Goal: Task Accomplishment & Management: Use online tool/utility

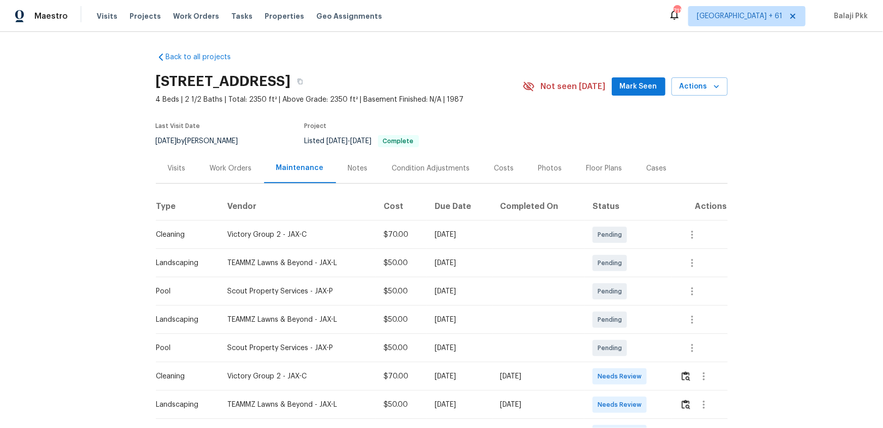
scroll to position [46, 0]
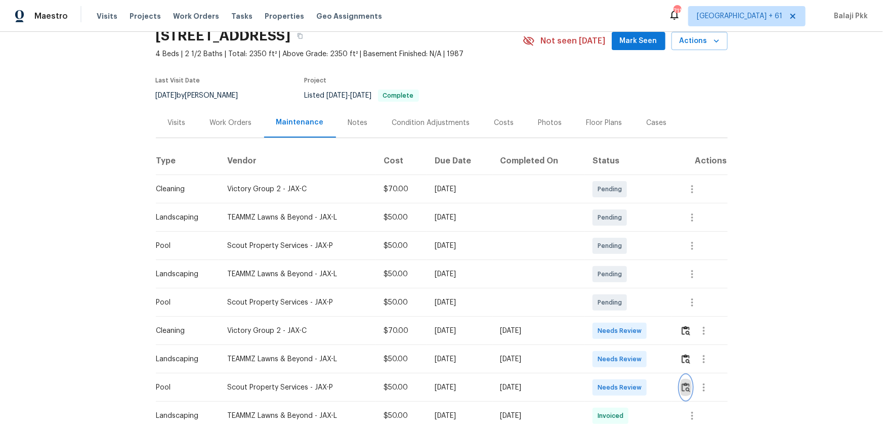
click at [628, 284] on img "button" at bounding box center [685, 387] width 9 height 10
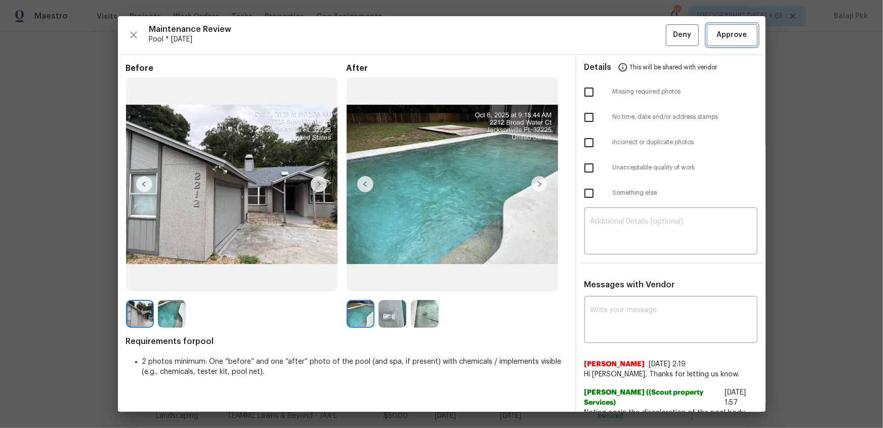
click at [628, 35] on span "Approve" at bounding box center [732, 35] width 30 height 13
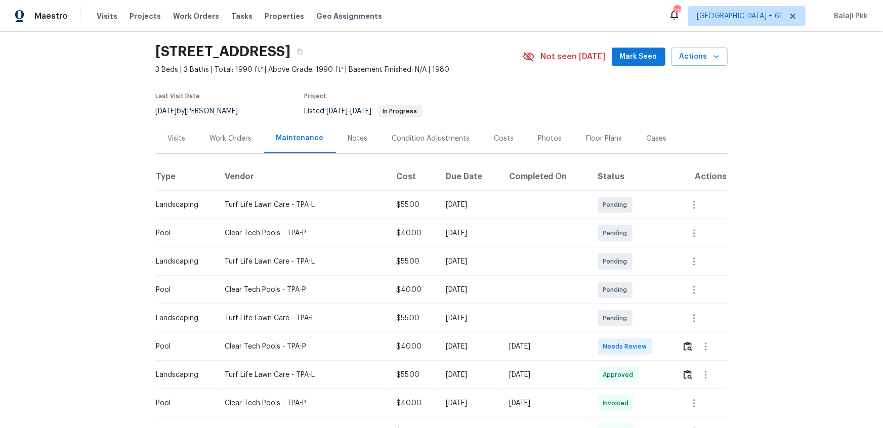
scroll to position [46, 0]
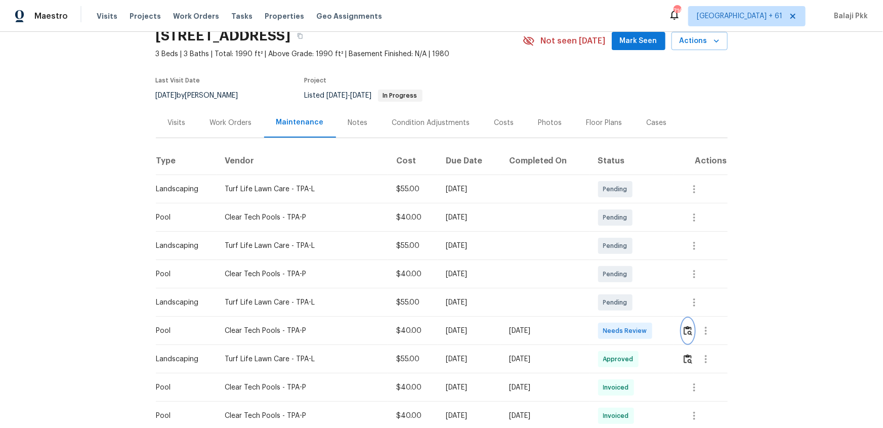
click at [628, 284] on img "button" at bounding box center [687, 331] width 9 height 10
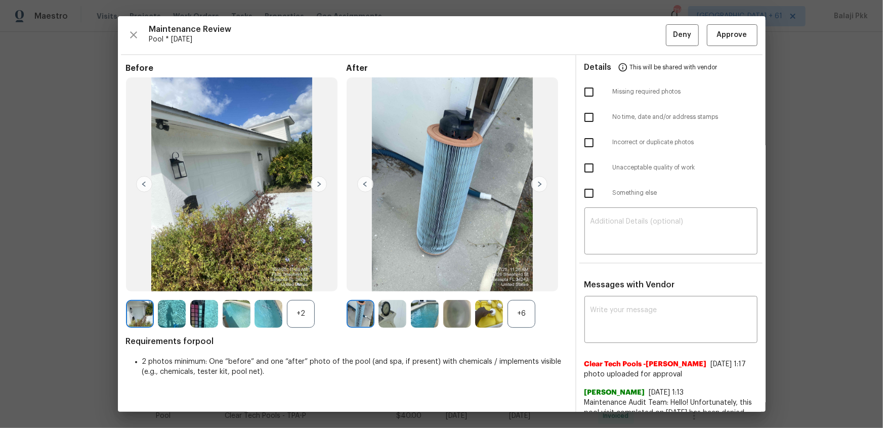
drag, startPoint x: 520, startPoint y: 318, endPoint x: 466, endPoint y: 309, distance: 55.0
click at [520, 284] on div "+6" at bounding box center [521, 314] width 28 height 28
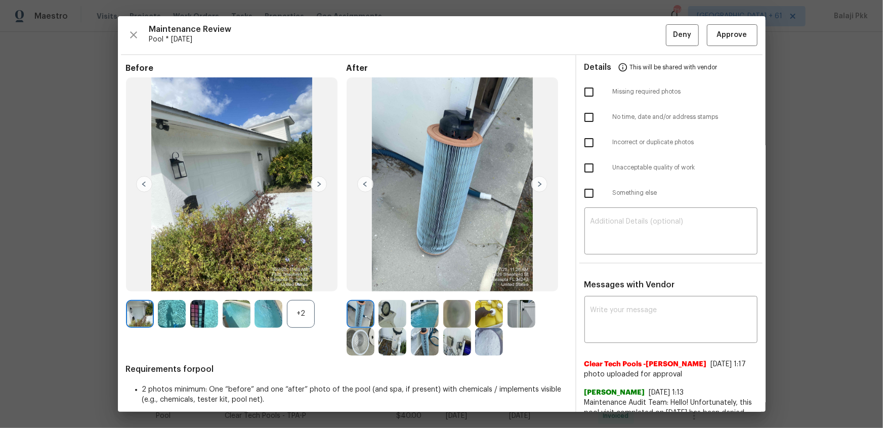
click at [306, 284] on div "+2" at bounding box center [301, 314] width 28 height 28
click at [628, 36] on span "Approve" at bounding box center [732, 35] width 30 height 13
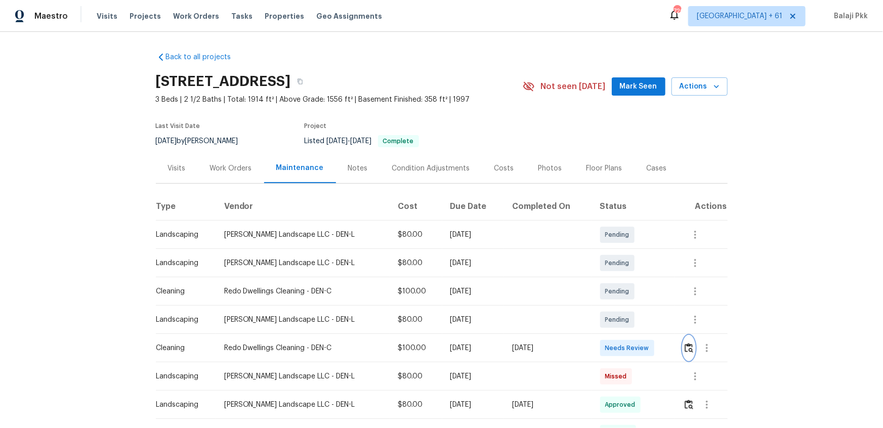
click at [628, 284] on img "button" at bounding box center [688, 348] width 9 height 10
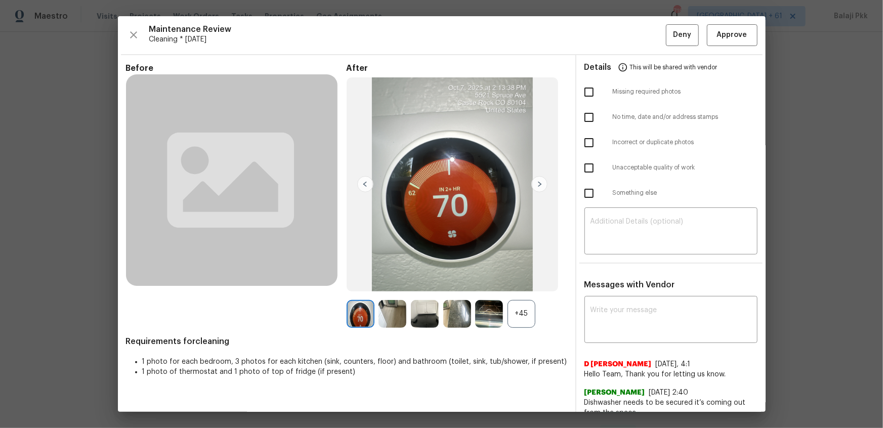
click at [518, 284] on div "+45" at bounding box center [521, 314] width 28 height 28
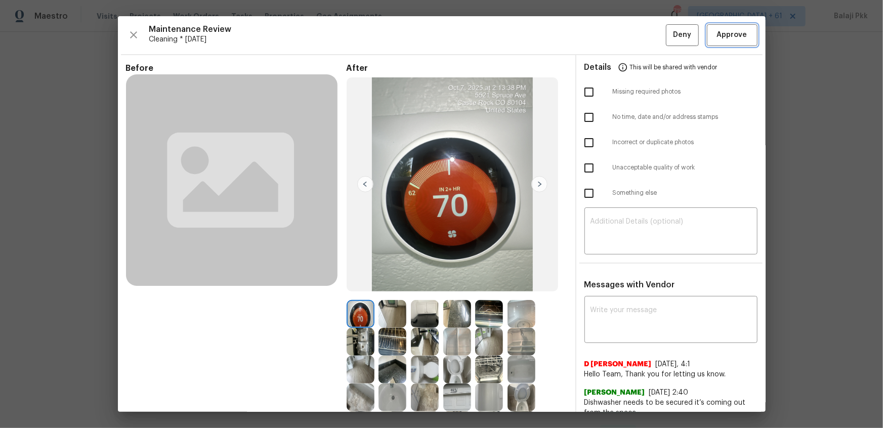
click at [628, 30] on span "Approve" at bounding box center [732, 35] width 30 height 13
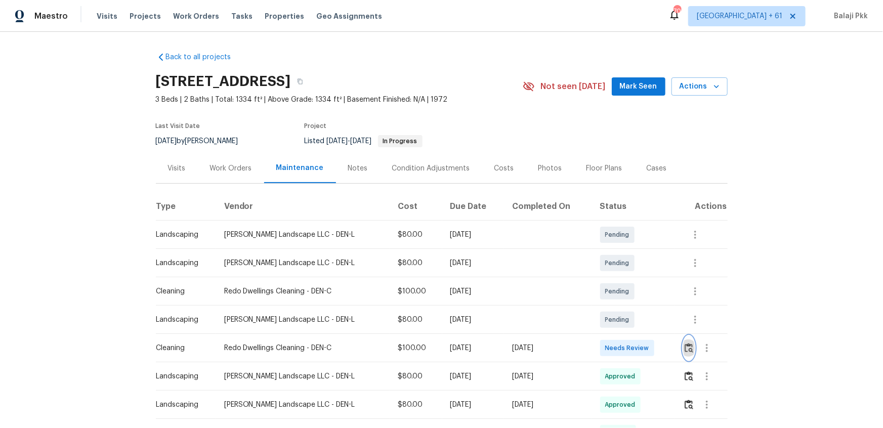
click at [628, 284] on img "button" at bounding box center [688, 348] width 9 height 10
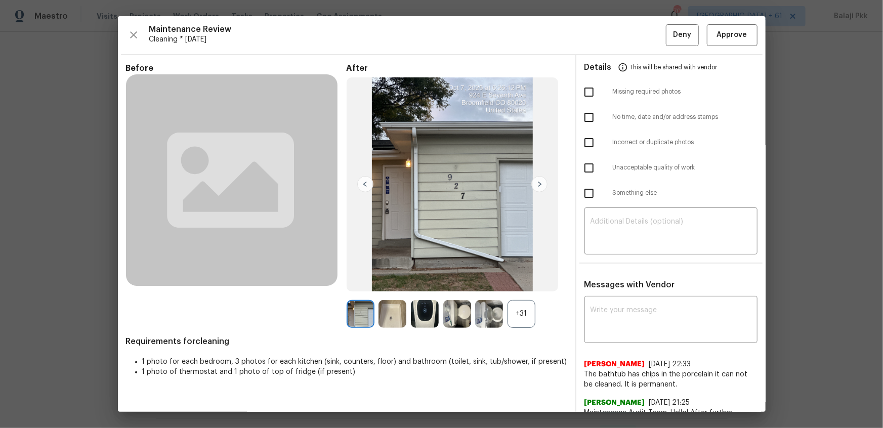
click at [526, 284] on div "+31" at bounding box center [521, 314] width 28 height 28
